Goal: Task Accomplishment & Management: Use online tool/utility

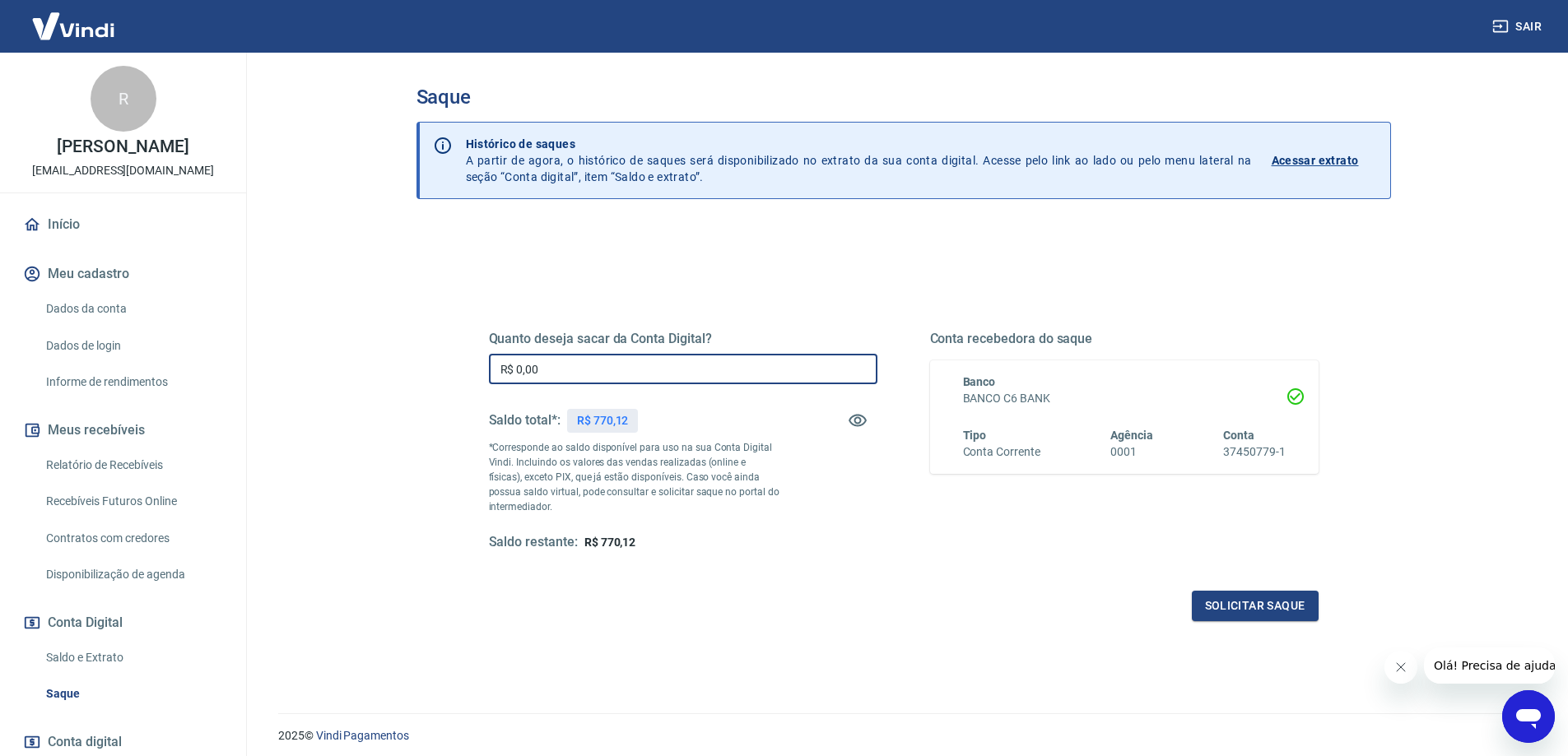
click at [548, 367] on input "R$ 0,00" at bounding box center [683, 369] width 389 height 30
type input "R$ 665,00"
click at [1286, 601] on button "Solicitar saque" at bounding box center [1255, 606] width 127 height 30
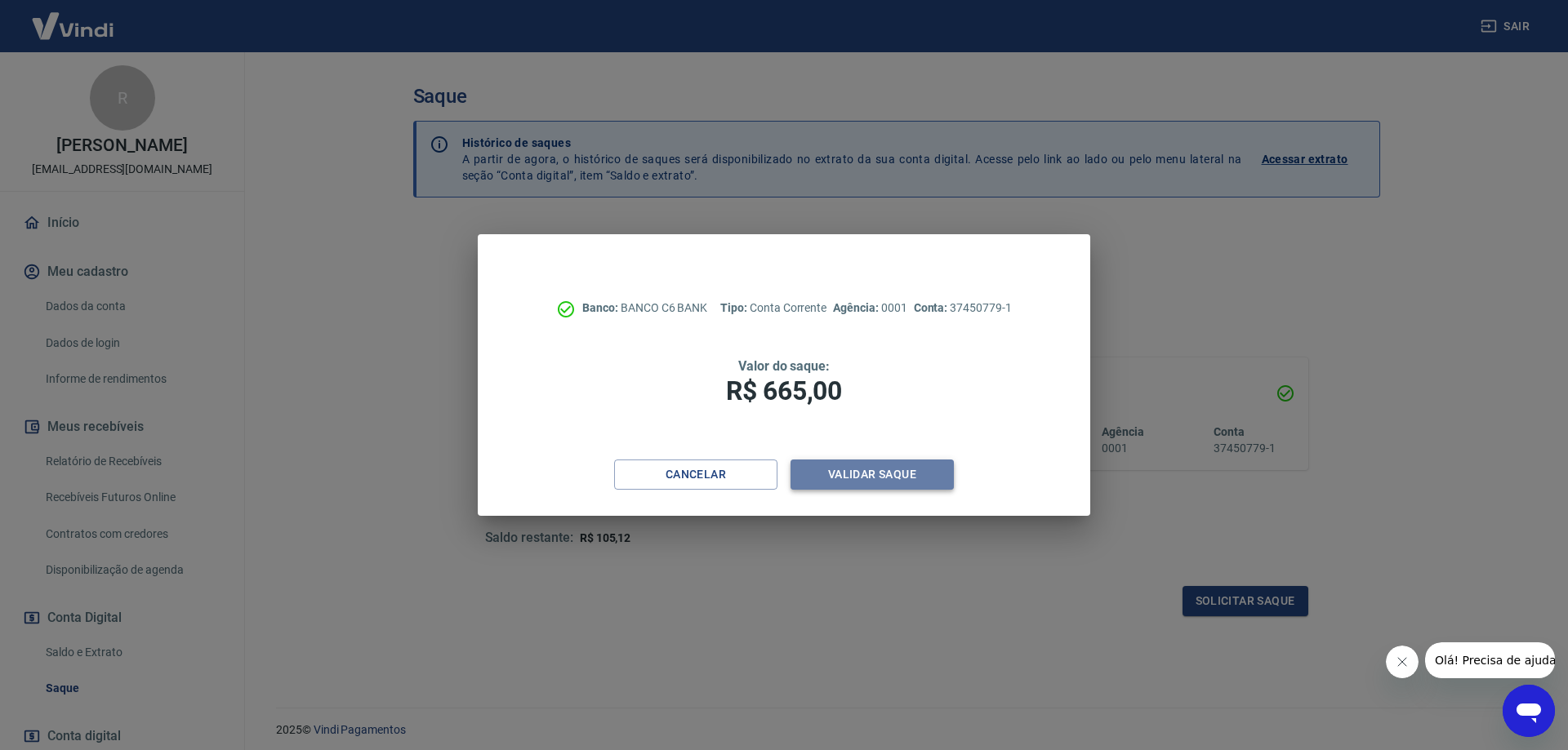
click at [871, 475] on button "Validar saque" at bounding box center [872, 475] width 163 height 30
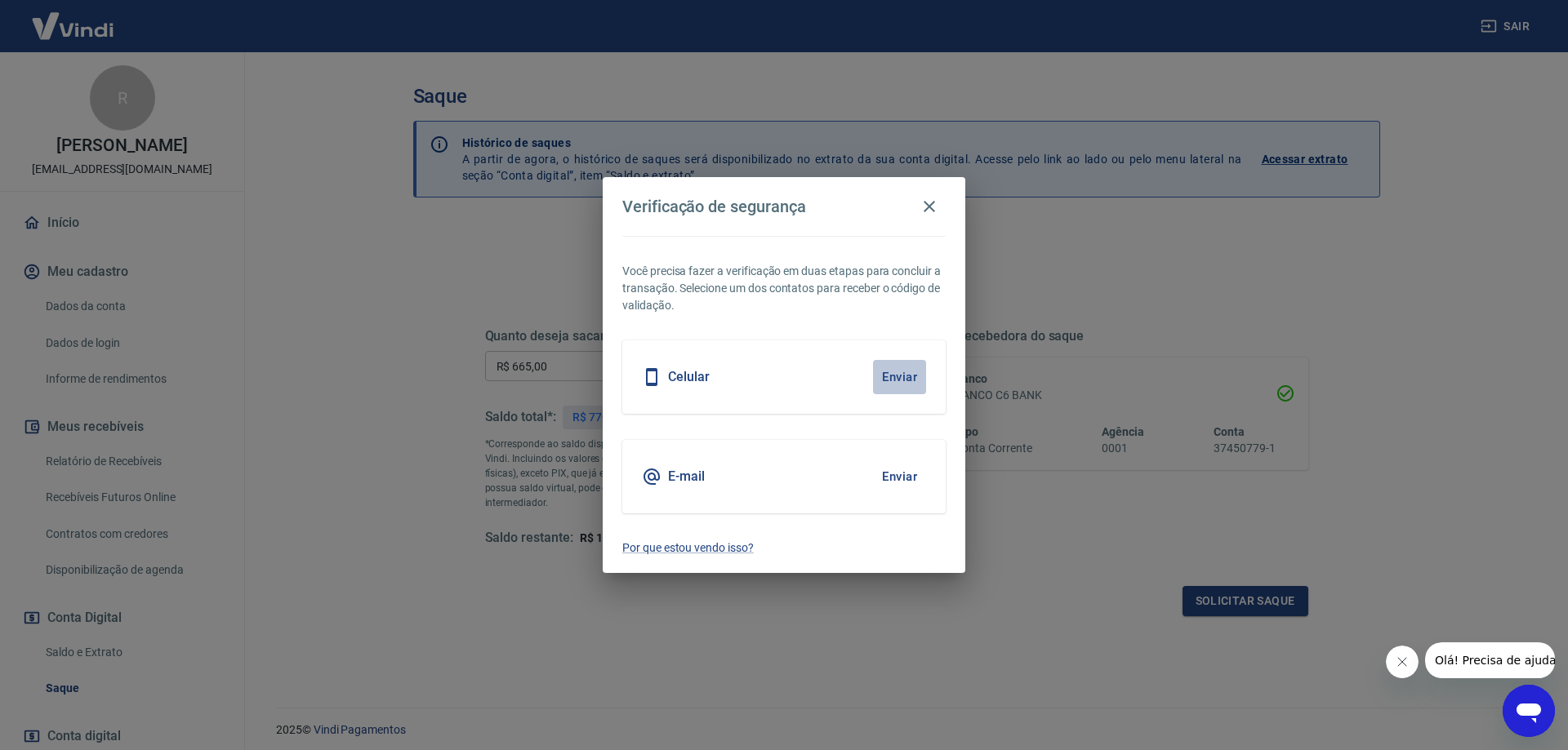
click at [902, 380] on button "Enviar" at bounding box center [899, 377] width 53 height 34
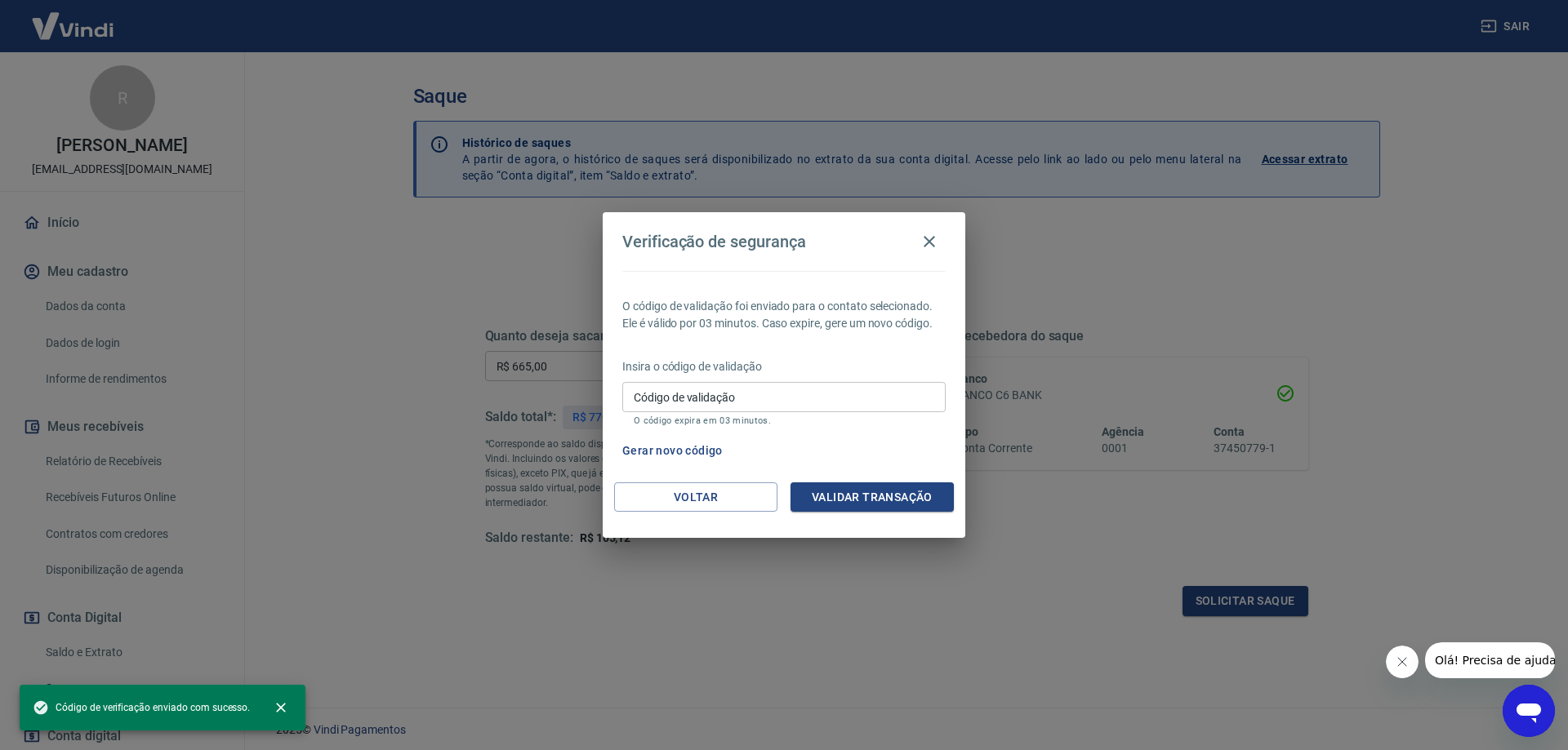
click at [813, 398] on input "Código de validação" at bounding box center [784, 397] width 324 height 30
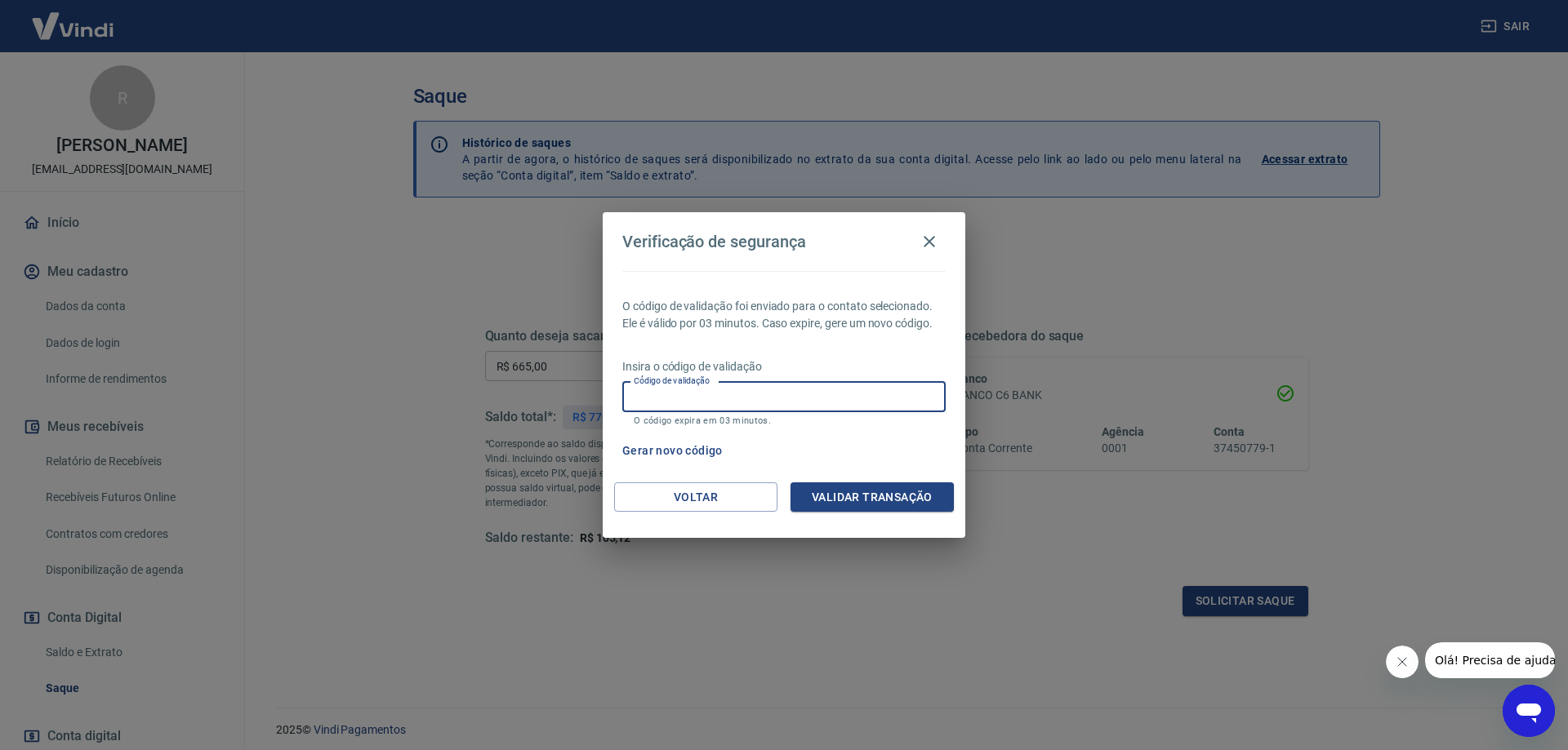
click at [655, 441] on button "Gerar novo código" at bounding box center [672, 451] width 113 height 30
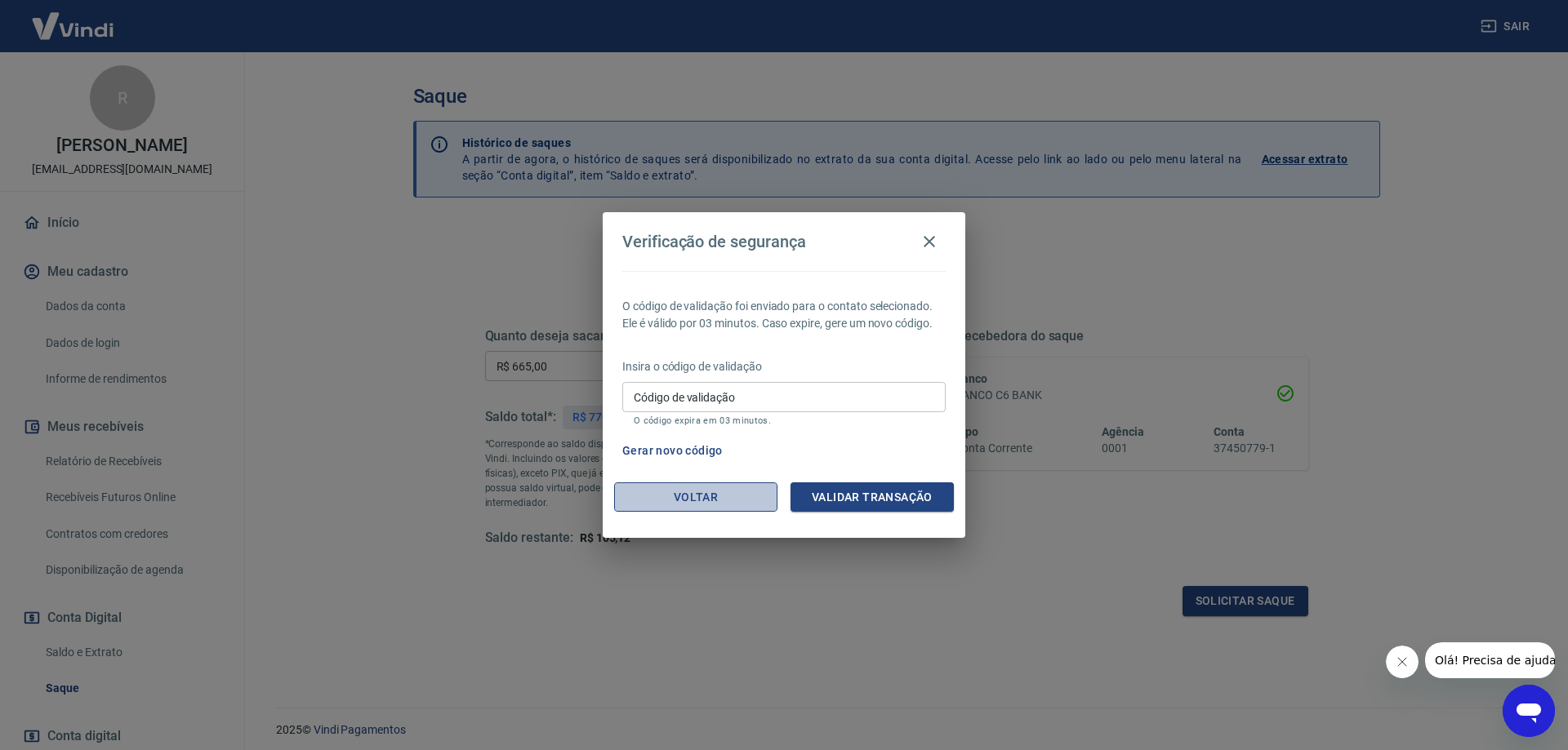
click at [701, 501] on button "Voltar" at bounding box center [696, 497] width 163 height 30
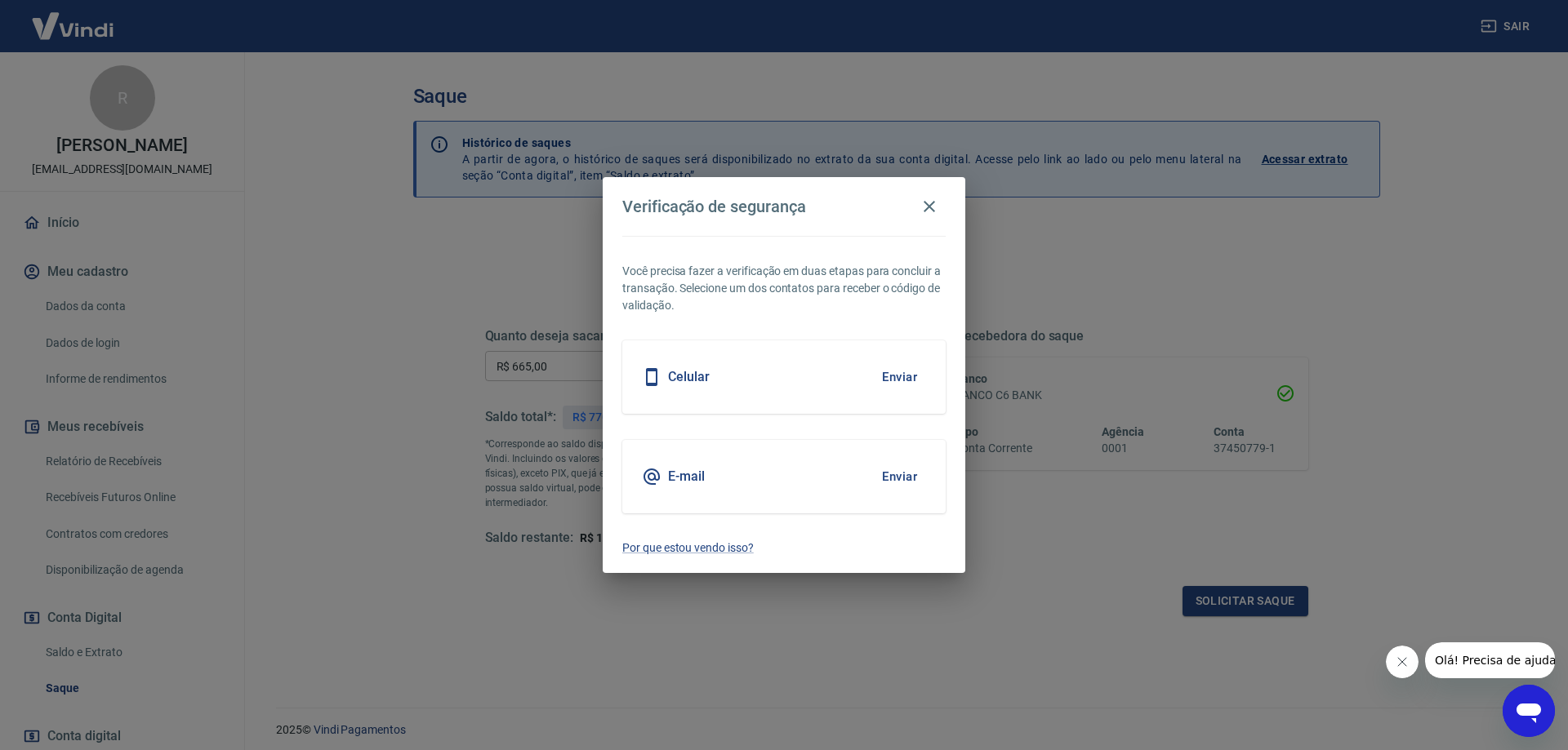
click at [892, 477] on button "Enviar" at bounding box center [899, 476] width 53 height 34
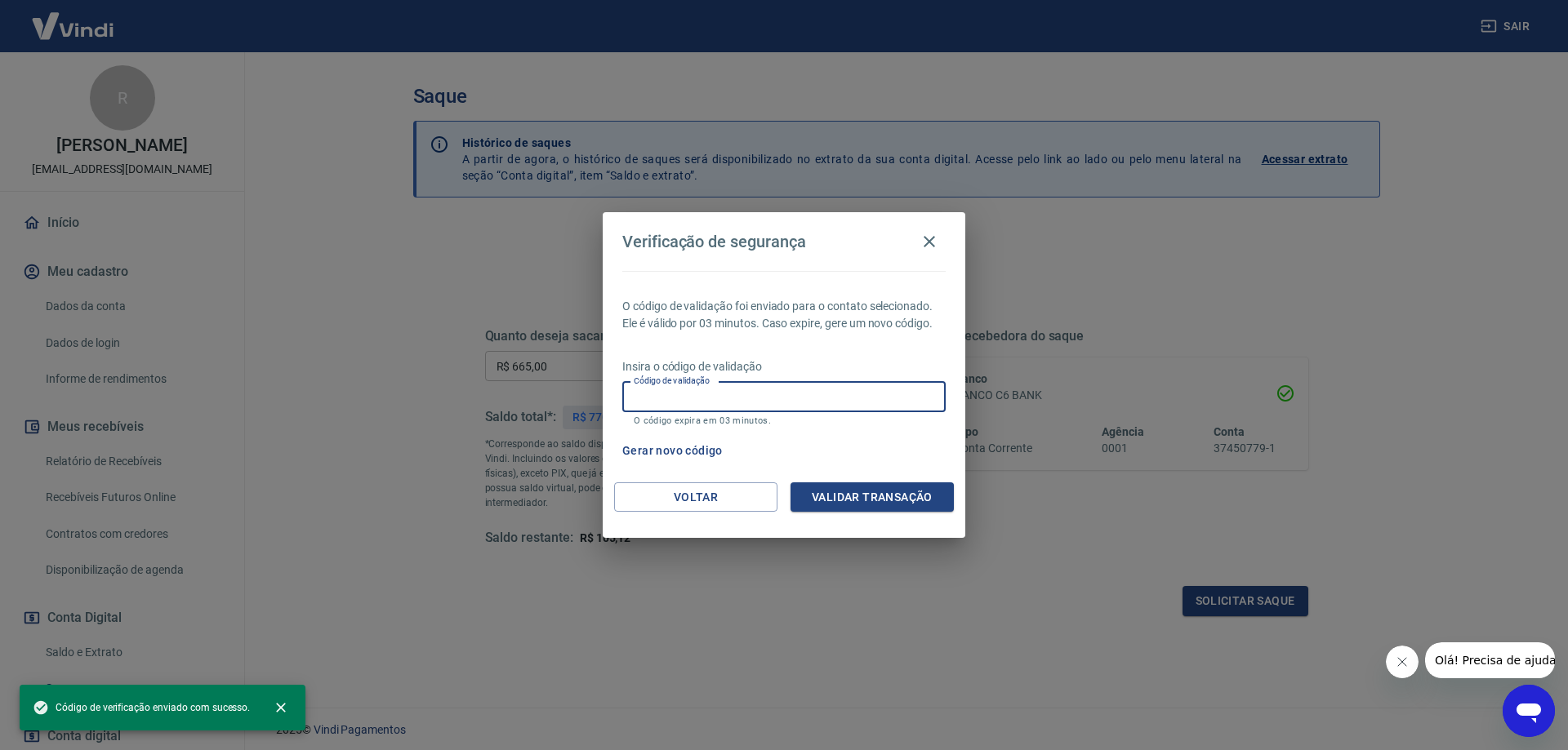
click at [656, 401] on input "Código de validação" at bounding box center [784, 397] width 324 height 30
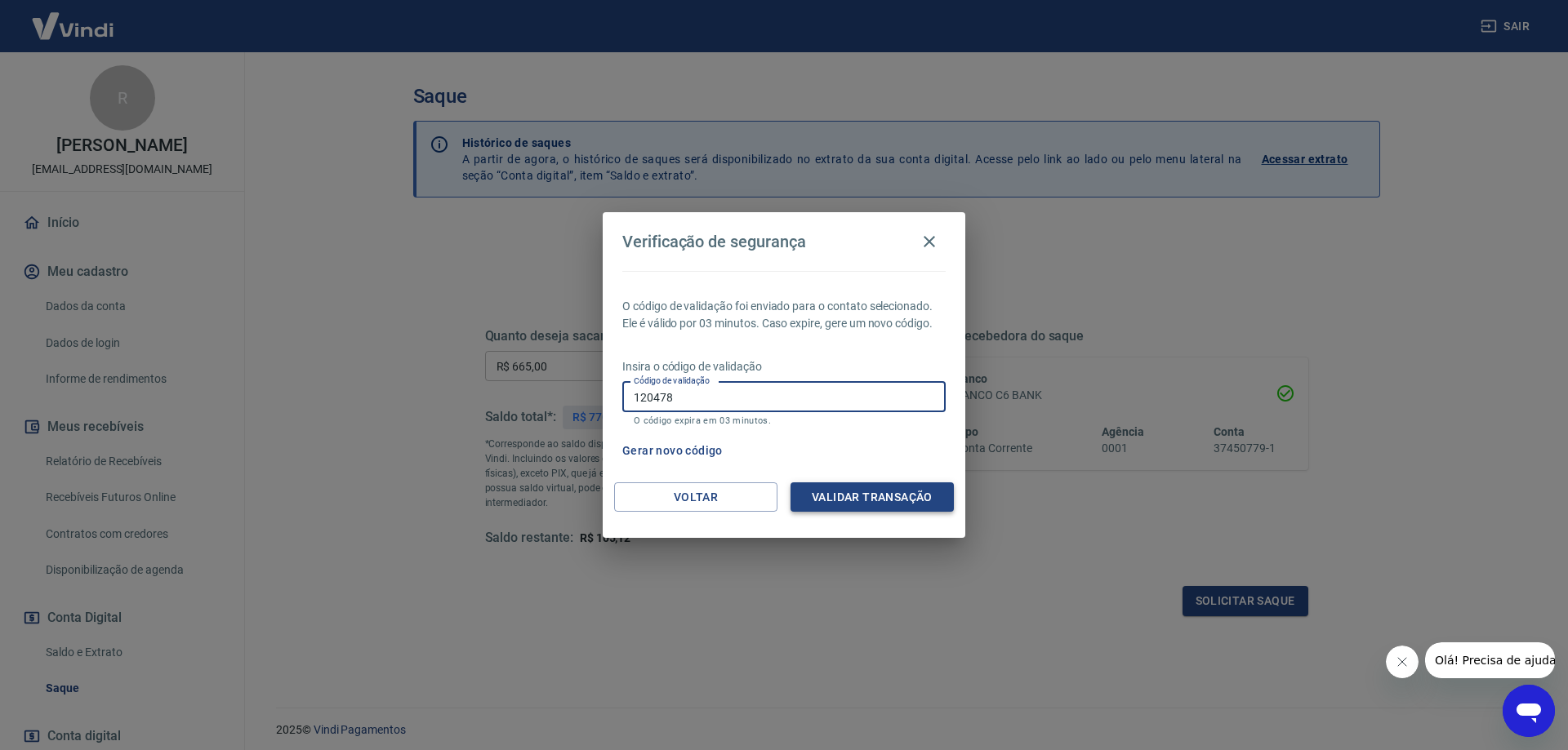
type input "120478"
click at [872, 494] on button "Validar transação" at bounding box center [872, 497] width 163 height 30
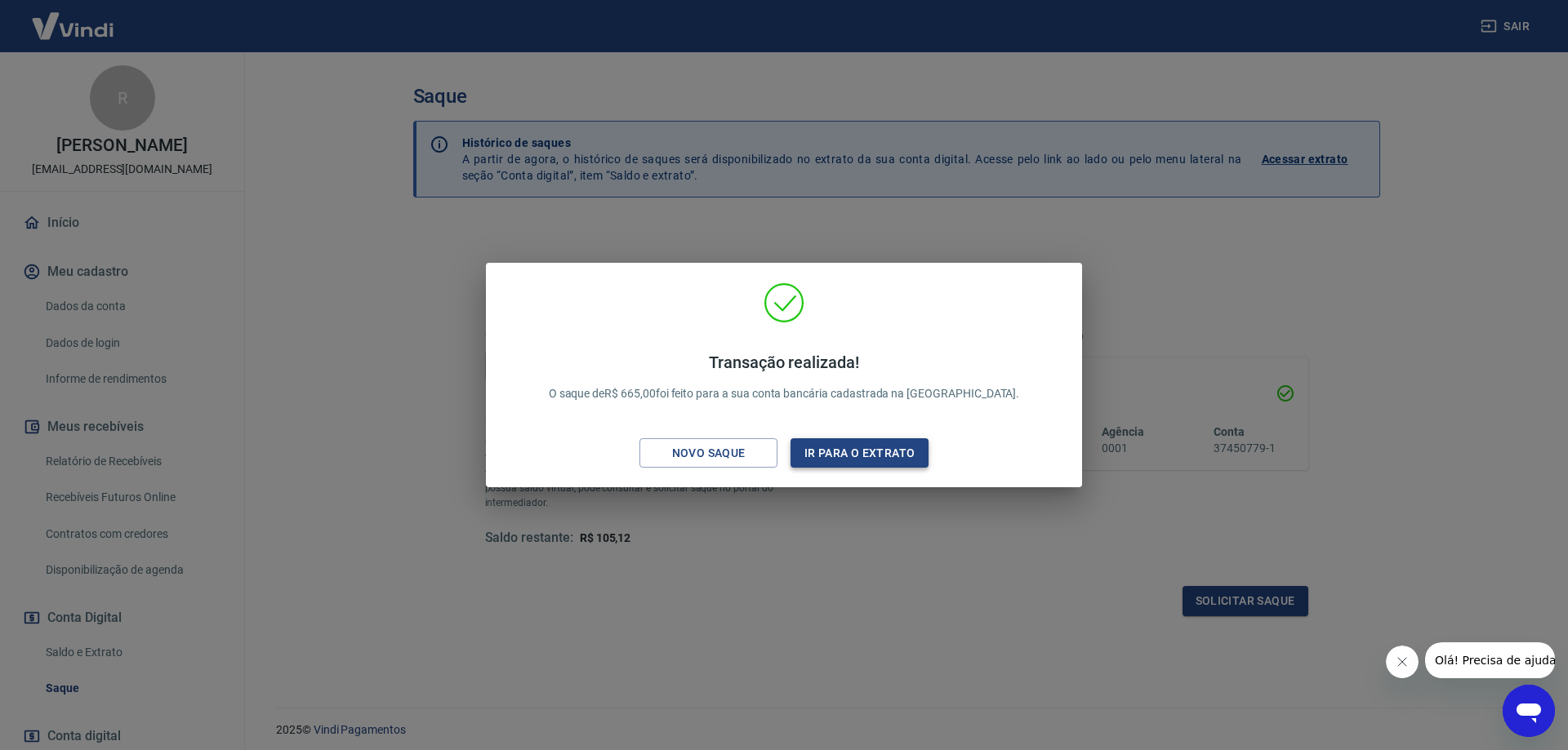
click at [857, 456] on button "Ir para o extrato" at bounding box center [860, 454] width 138 height 30
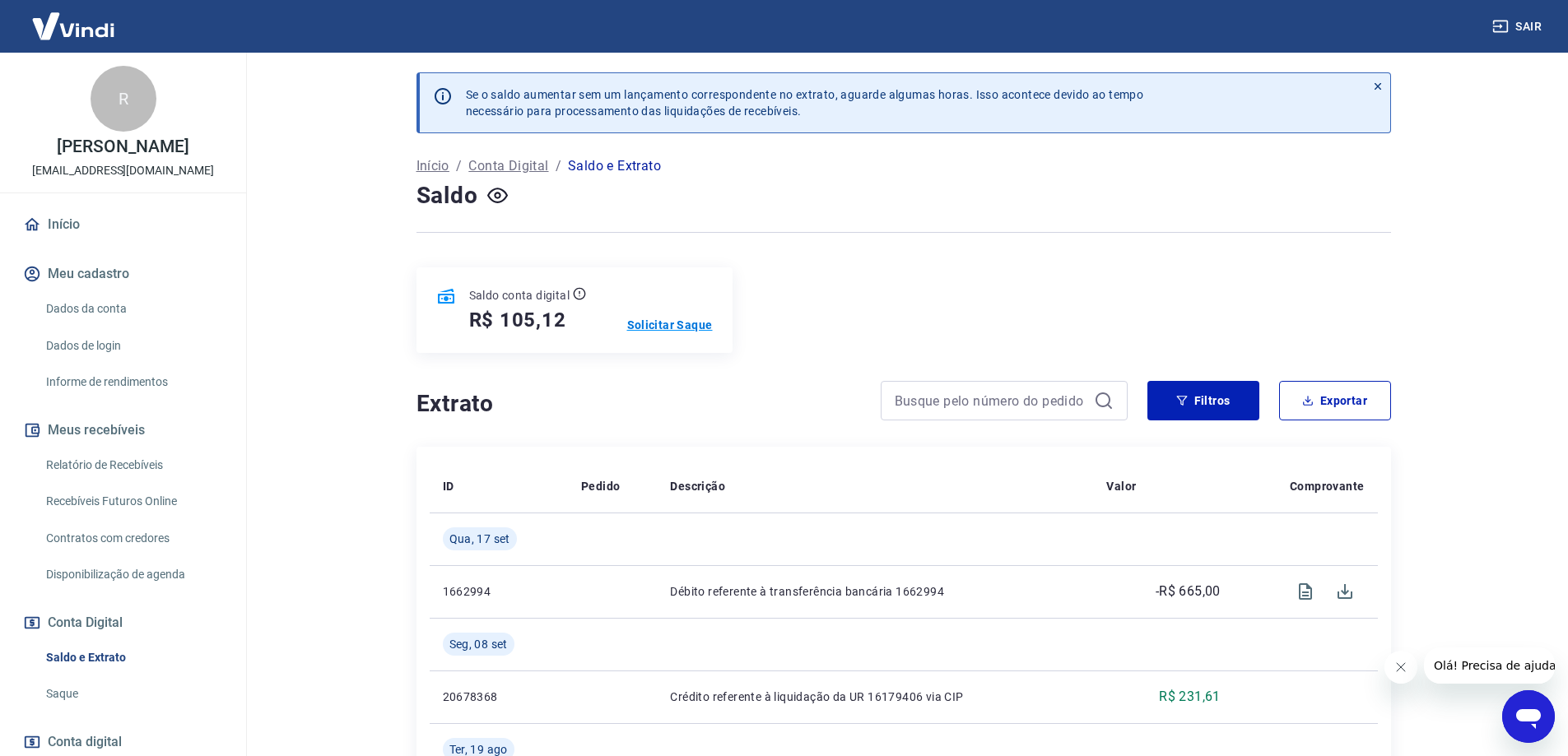
click at [691, 328] on p "Solicitar Saque" at bounding box center [670, 324] width 86 height 16
